Goal: Transaction & Acquisition: Purchase product/service

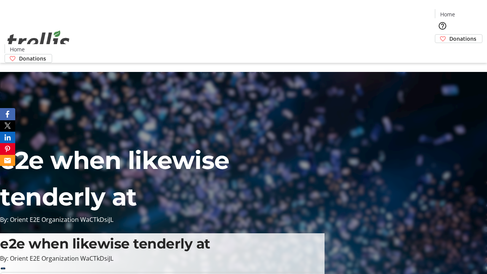
click at [465, 11] on span "Sign Up" at bounding box center [468, 10] width 22 height 9
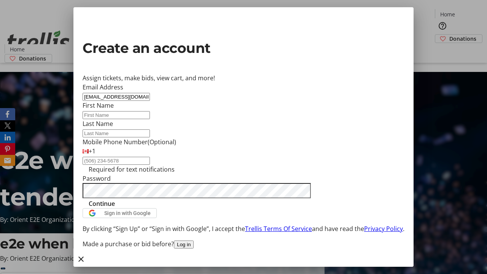
type input "[EMAIL_ADDRESS][DOMAIN_NAME]"
type input "[PERSON_NAME]"
click at [115, 208] on span "Continue" at bounding box center [102, 203] width 26 height 9
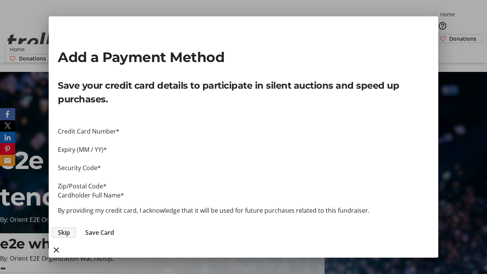
click at [70, 228] on span "Skip" at bounding box center [64, 232] width 12 height 9
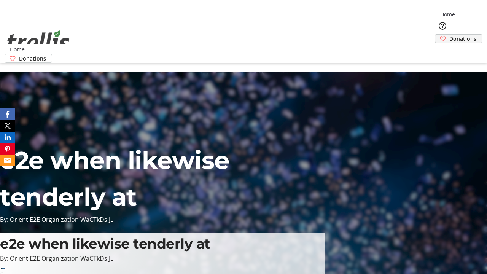
click at [449, 35] on span "Donations" at bounding box center [462, 39] width 27 height 8
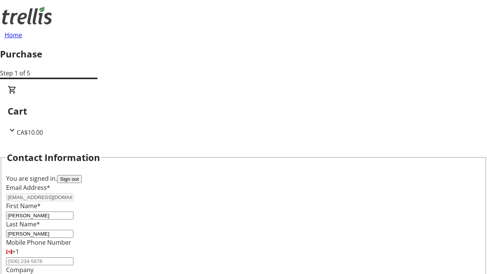
scroll to position [123, 0]
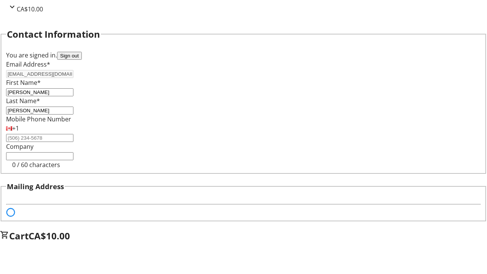
select select "BC"
select select "CA"
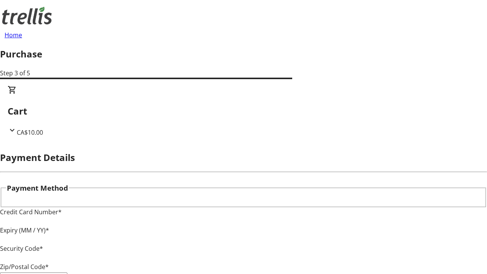
type input "V1Y 0C2"
